Goal: Navigation & Orientation: Find specific page/section

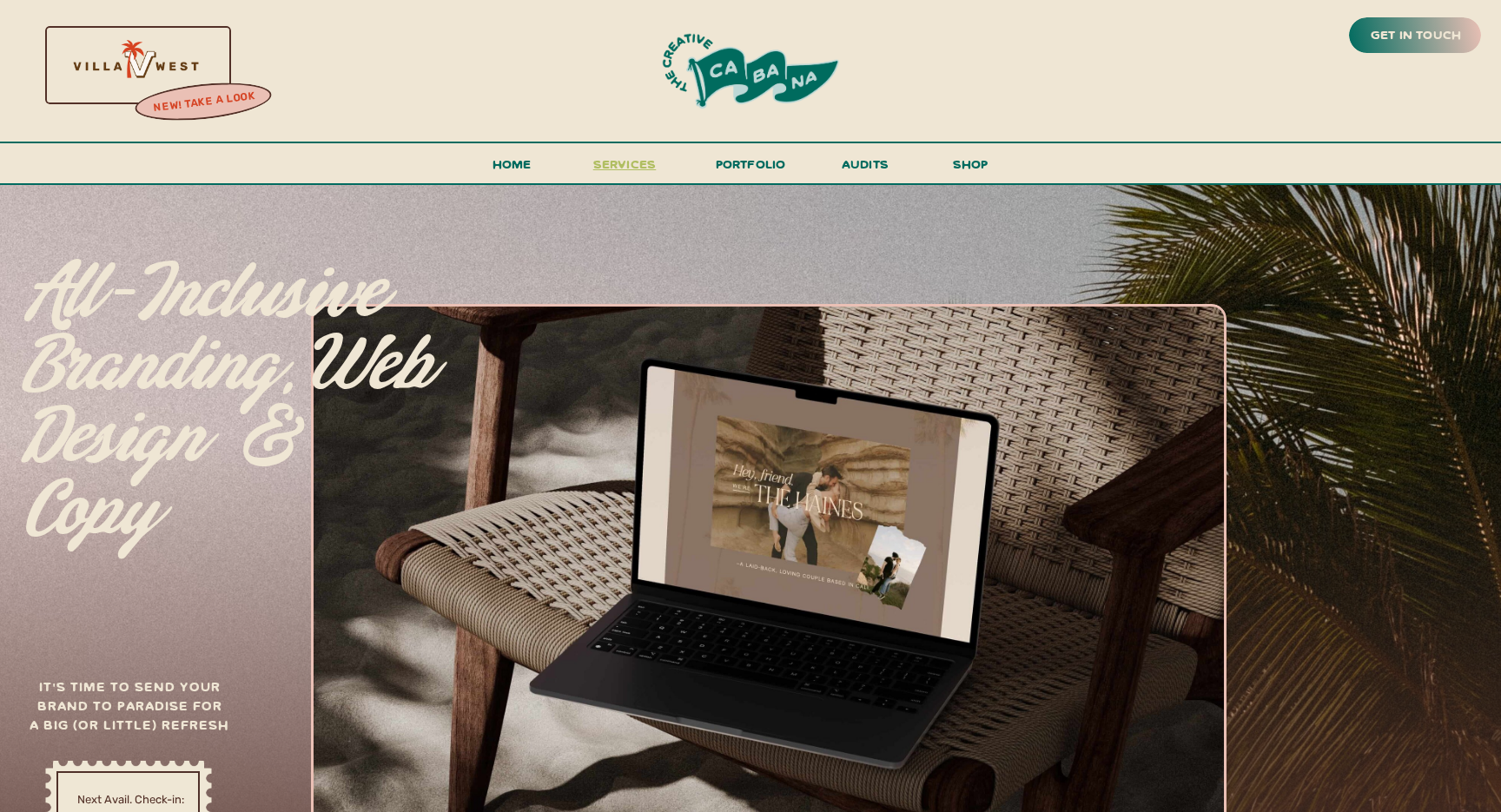
click at [624, 163] on span "services" at bounding box center [624, 163] width 63 height 16
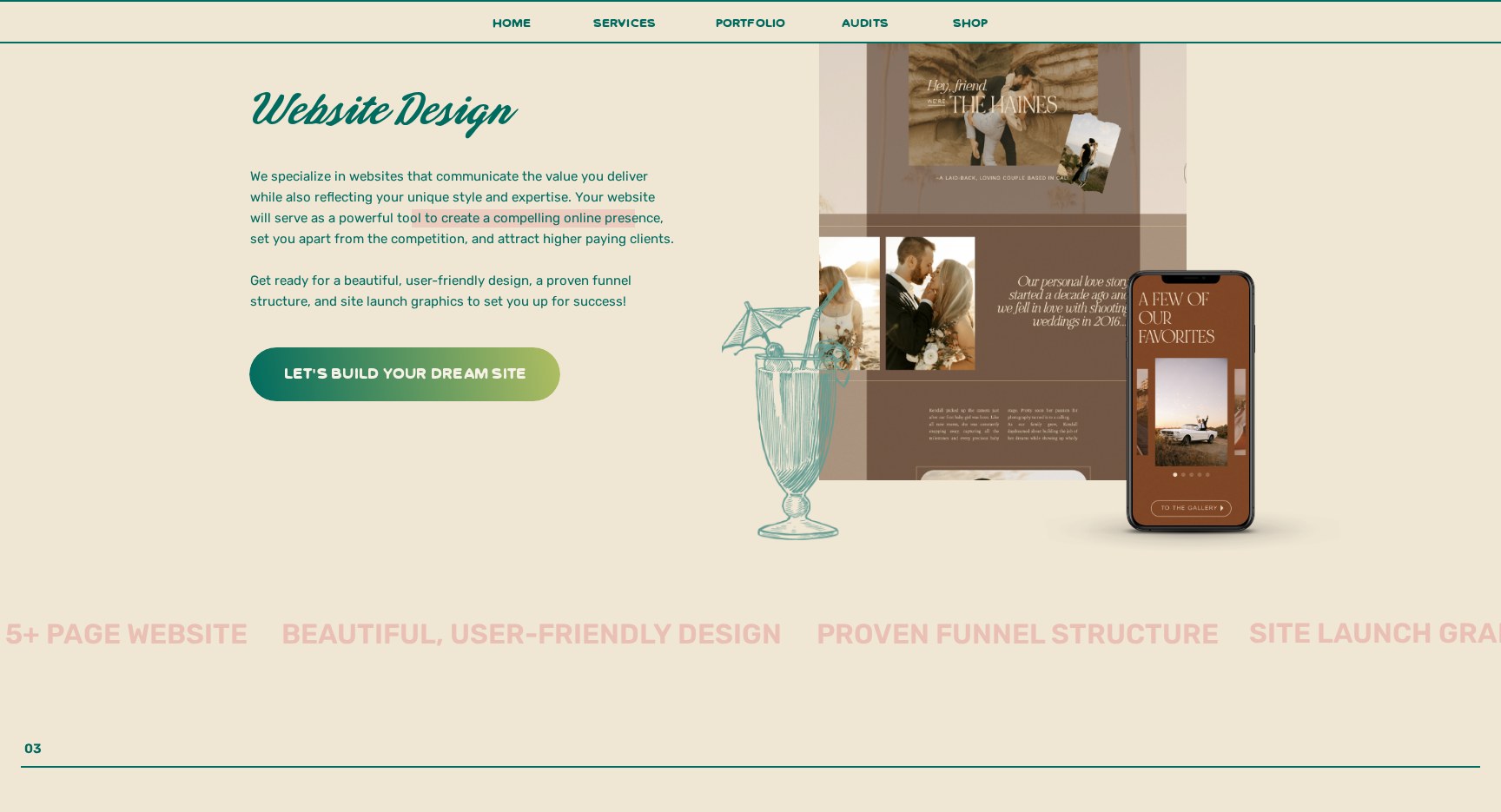
scroll to position [3280, 0]
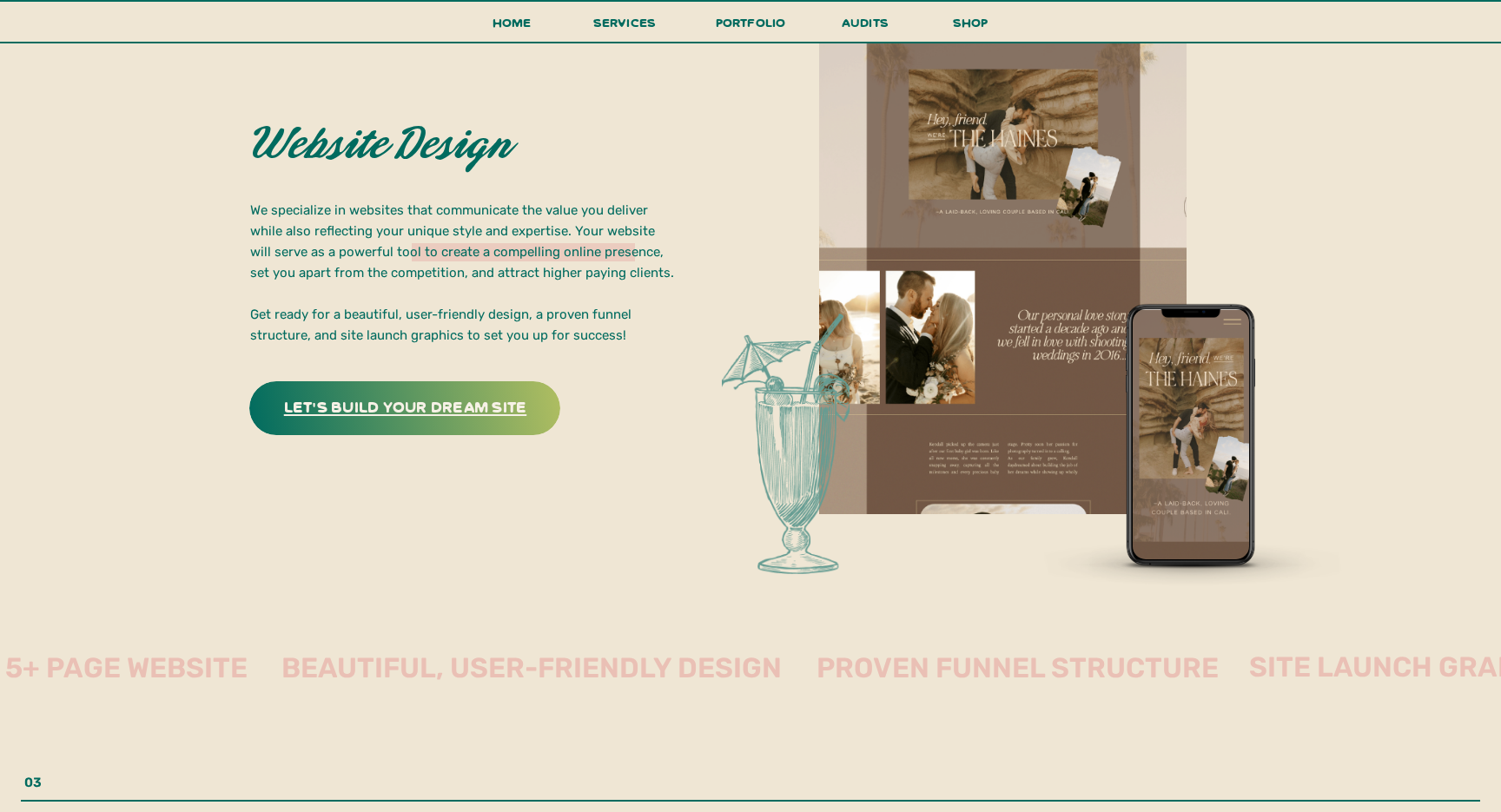
click at [457, 400] on h3 "let's build your dream site" at bounding box center [405, 406] width 272 height 27
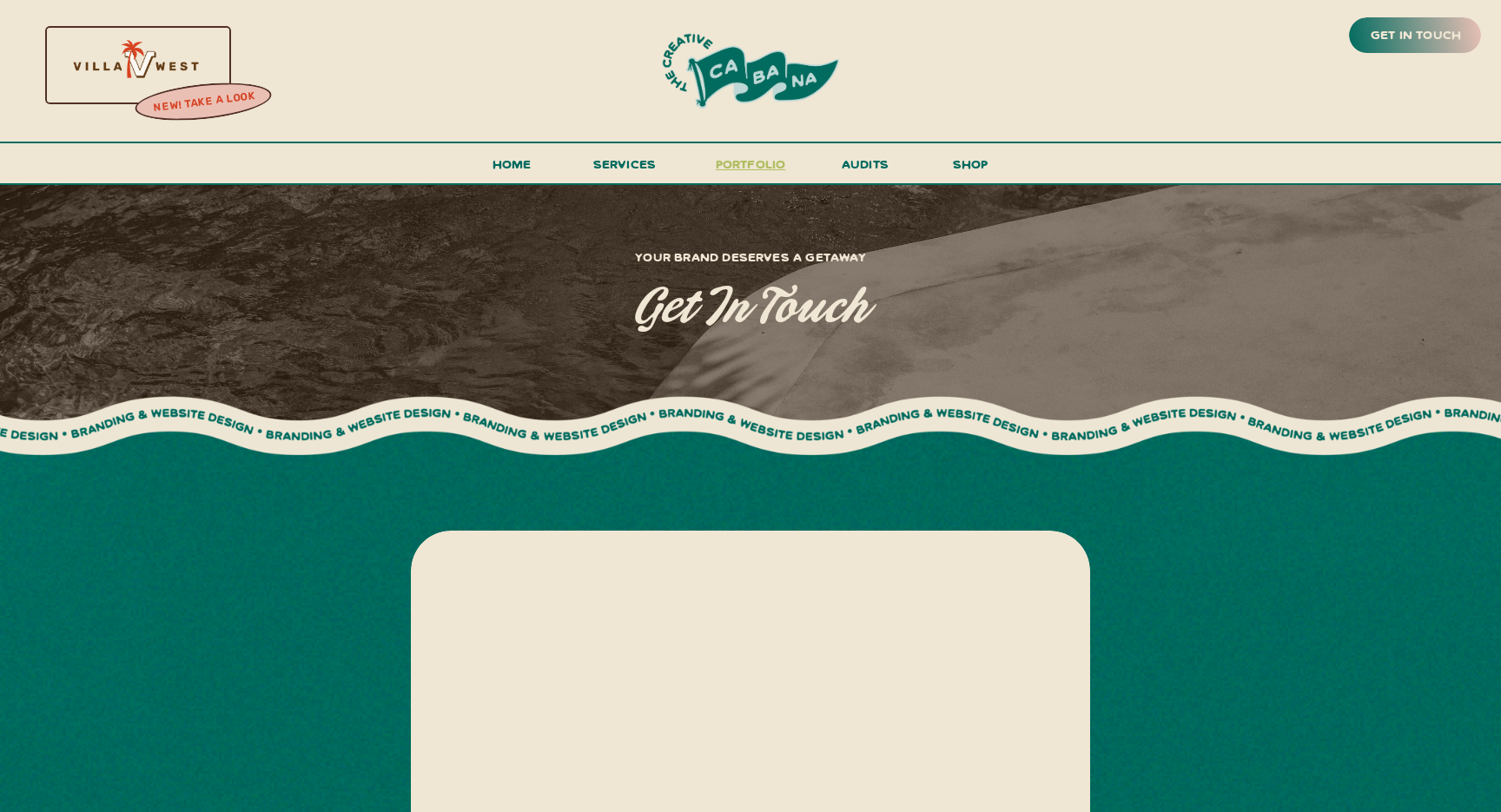
click at [753, 163] on h3 "portfolio" at bounding box center [751, 169] width 81 height 32
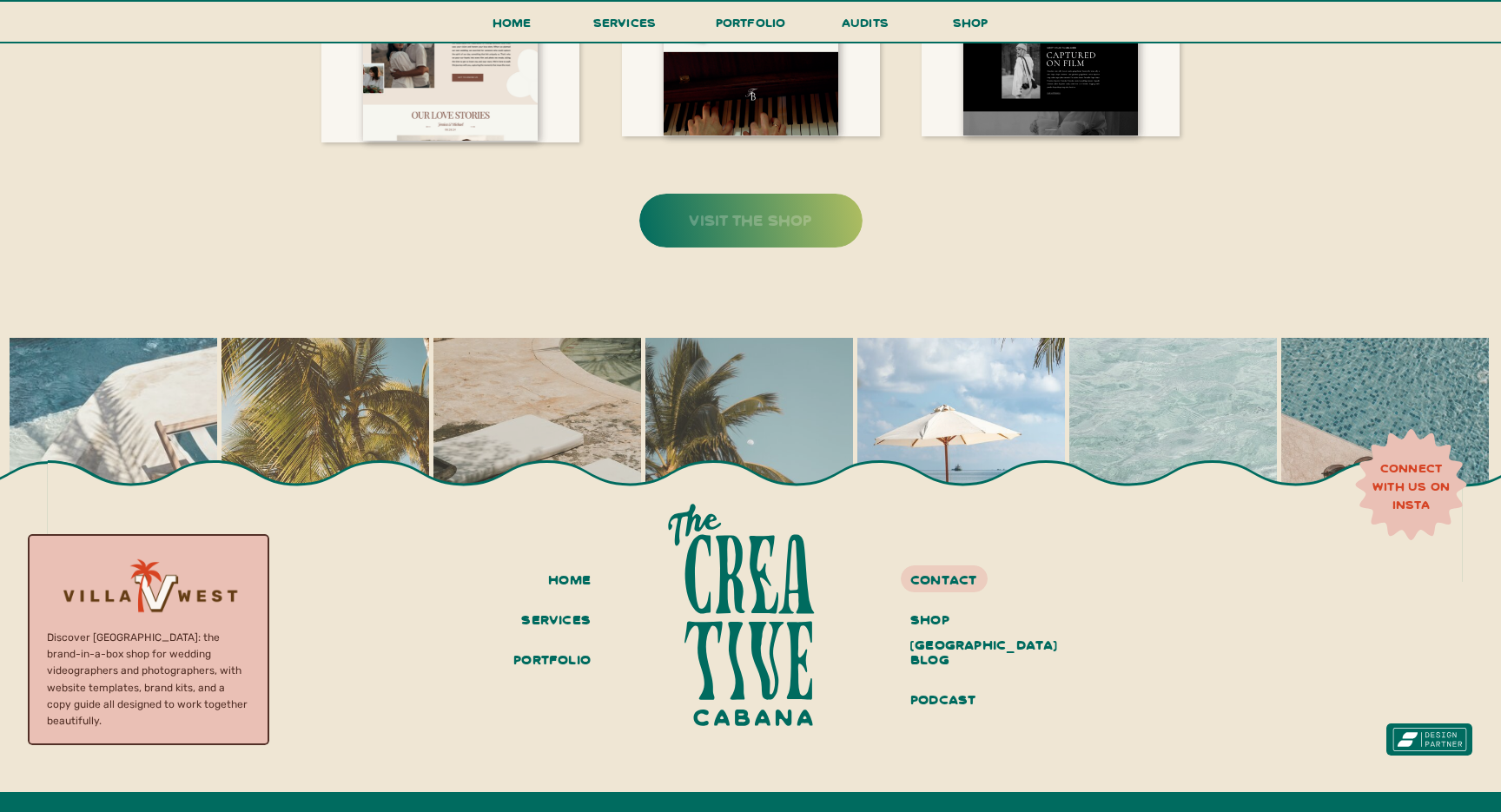
scroll to position [3680, 0]
